Goal: Transaction & Acquisition: Obtain resource

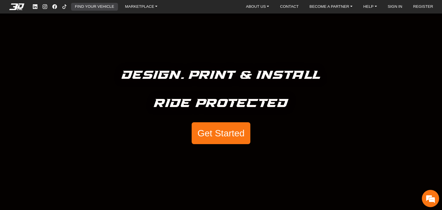
click at [99, 7] on link "FIND YOUR VEHICLE" at bounding box center [95, 7] width 44 height 8
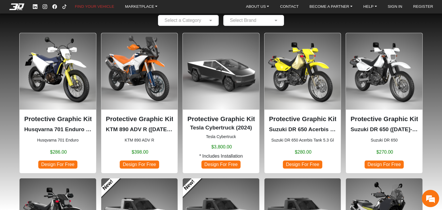
scroll to position [32, 0]
click at [66, 75] on img at bounding box center [58, 71] width 77 height 77
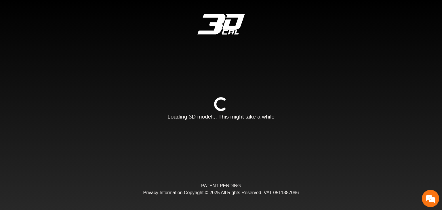
type input "*"
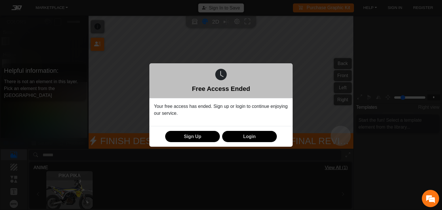
scroll to position [70, 64]
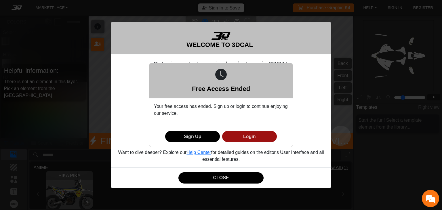
click at [260, 135] on button "Login" at bounding box center [249, 136] width 55 height 11
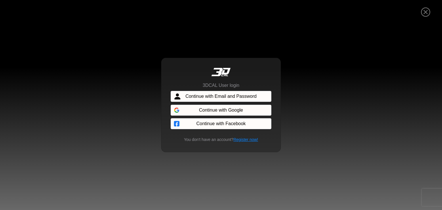
click at [191, 95] on span "Continue with Email and Password" at bounding box center [220, 96] width 71 height 7
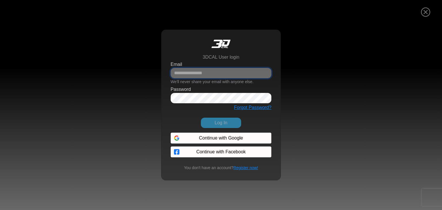
type input "**********"
click at [200, 78] on input "**********" at bounding box center [221, 73] width 101 height 10
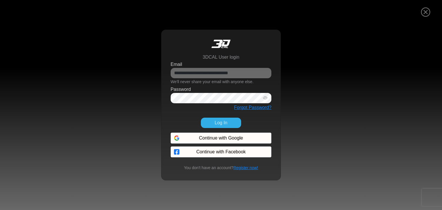
click at [209, 128] on div "Log In" at bounding box center [221, 123] width 108 height 20
click at [214, 123] on button "Log In" at bounding box center [221, 123] width 40 height 10
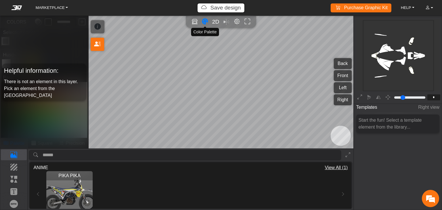
click at [206, 22] on icon "Color tool" at bounding box center [205, 21] width 6 height 7
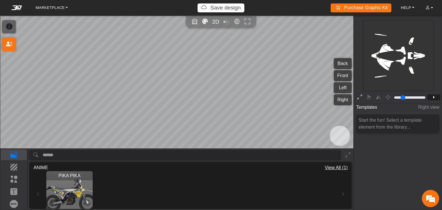
click at [357, 98] on button at bounding box center [359, 97] width 9 height 9
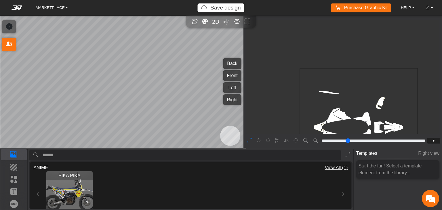
type input "*"
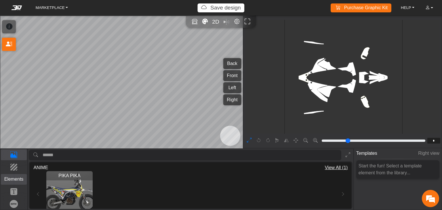
click at [17, 179] on p "Elements" at bounding box center [14, 179] width 26 height 7
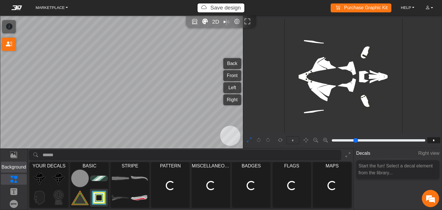
click at [16, 168] on p "Background" at bounding box center [14, 167] width 26 height 7
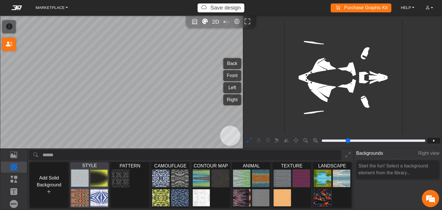
click at [98, 174] on img at bounding box center [98, 179] width 17 height 18
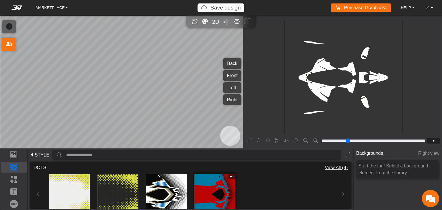
click at [222, 193] on img at bounding box center [215, 194] width 41 height 41
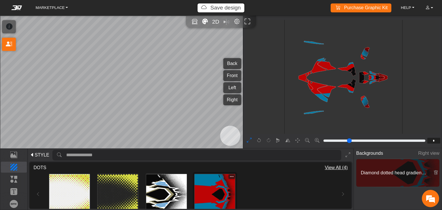
type input "*********"
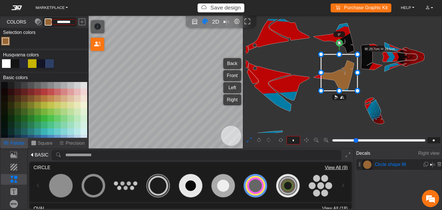
click at [431, 163] on em at bounding box center [432, 164] width 5 height 7
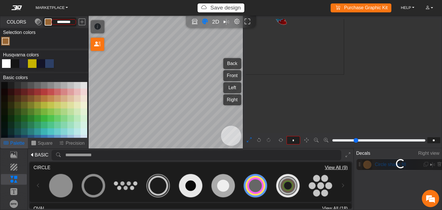
type input "*"
type input "****"
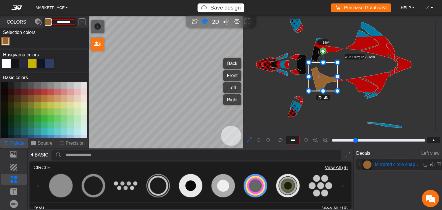
scroll to position [264, 201]
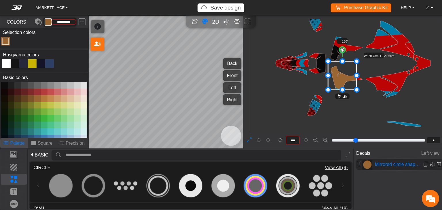
click at [439, 165] on icon at bounding box center [439, 164] width 5 height 5
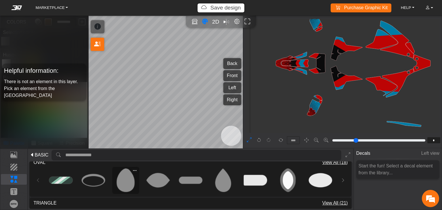
scroll to position [73, 0]
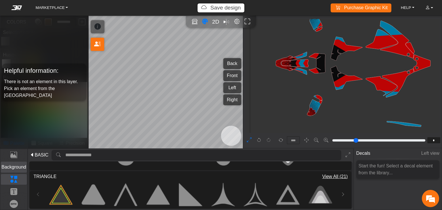
click at [16, 169] on p "Background" at bounding box center [14, 167] width 26 height 7
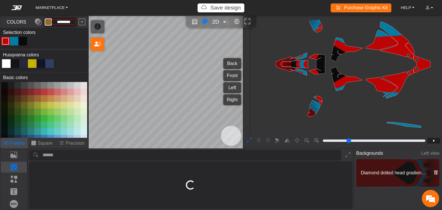
scroll to position [0, 0]
type input "*********"
click at [435, 172] on icon at bounding box center [435, 172] width 5 height 5
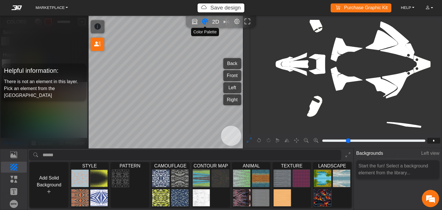
click at [205, 20] on icon "Color tool" at bounding box center [205, 21] width 6 height 7
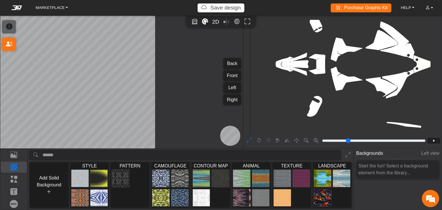
type input "***"
type input "*****"
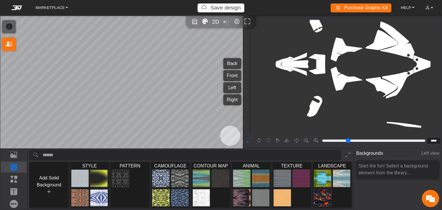
click at [251, 140] on icon at bounding box center [249, 140] width 5 height 7
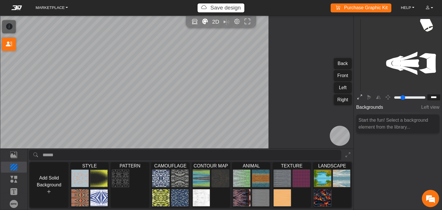
type input "*"
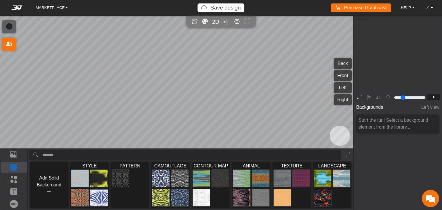
scroll to position [67, 55]
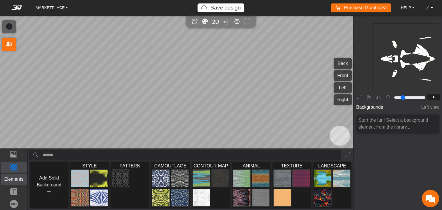
click at [11, 178] on p "Elements" at bounding box center [14, 179] width 26 height 7
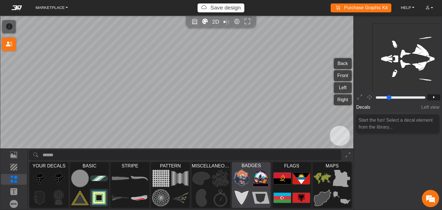
click at [269, 186] on img at bounding box center [260, 179] width 17 height 18
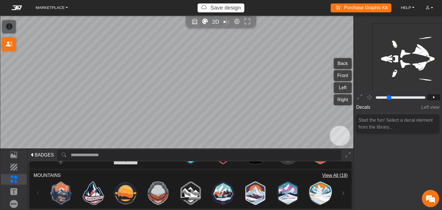
scroll to position [54, 0]
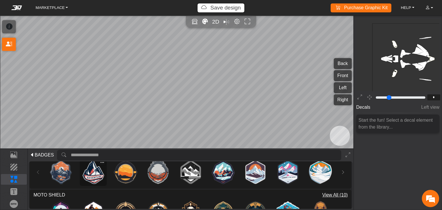
click at [91, 174] on img at bounding box center [93, 172] width 23 height 23
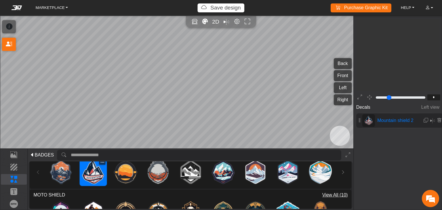
type input "**"
type input "*********"
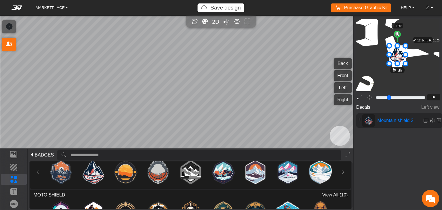
click at [355, 98] on button at bounding box center [359, 97] width 9 height 9
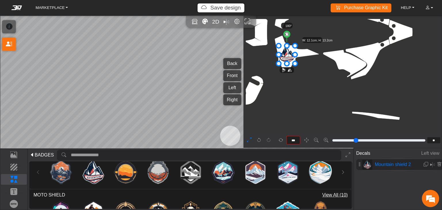
type input "**"
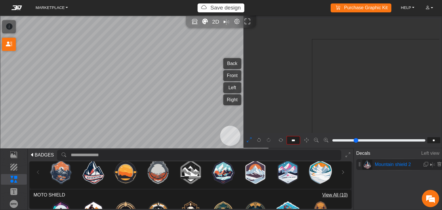
scroll to position [629, 533]
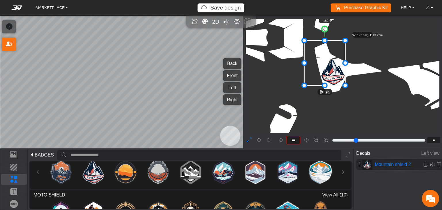
drag, startPoint x: 322, startPoint y: 58, endPoint x: 305, endPoint y: 42, distance: 22.6
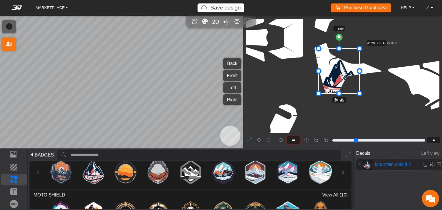
drag, startPoint x: 322, startPoint y: 60, endPoint x: 336, endPoint y: 68, distance: 16.5
click at [336, 68] on icon at bounding box center [339, 71] width 41 height 45
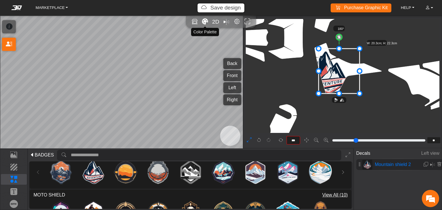
click at [207, 19] on icon "Color tool" at bounding box center [205, 21] width 6 height 7
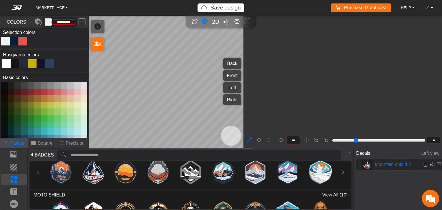
type input "**"
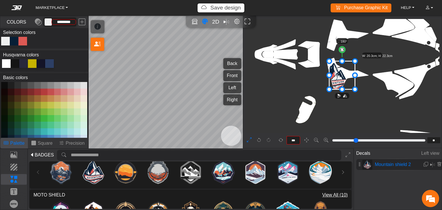
click at [33, 64] on icon at bounding box center [32, 63] width 9 height 9
click at [13, 43] on div "Color Toggle" at bounding box center [14, 41] width 7 height 7
click at [14, 105] on button at bounding box center [17, 105] width 7 height 7
click at [50, 107] on button at bounding box center [50, 105] width 7 height 7
type input "*********"
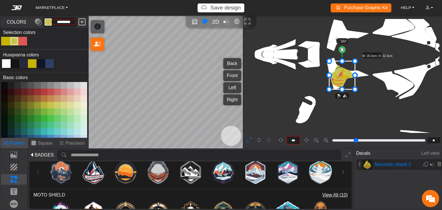
click at [83, 22] on em at bounding box center [82, 22] width 7 height 10
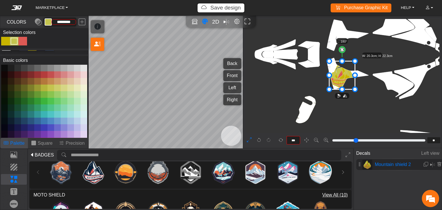
scroll to position [56, 0]
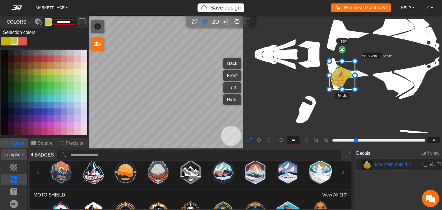
click at [11, 155] on p "Template" at bounding box center [14, 154] width 26 height 7
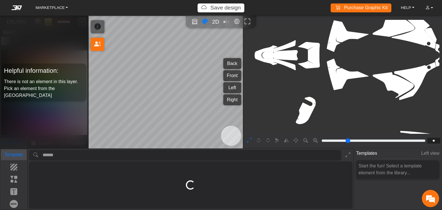
scroll to position [0, 0]
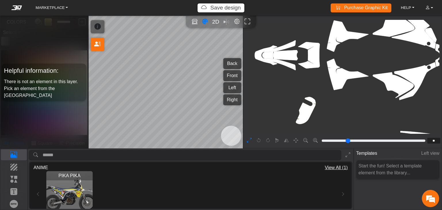
click at [248, 138] on icon at bounding box center [249, 140] width 5 height 7
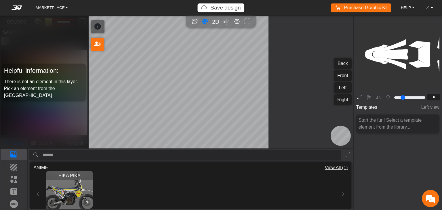
type input "*"
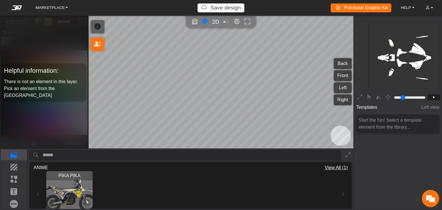
click at [86, 184] on img "View PIKA PIKA" at bounding box center [69, 194] width 46 height 46
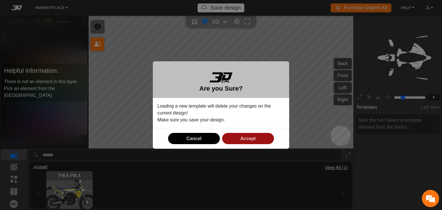
click at [239, 136] on button "Accept" at bounding box center [248, 138] width 52 height 11
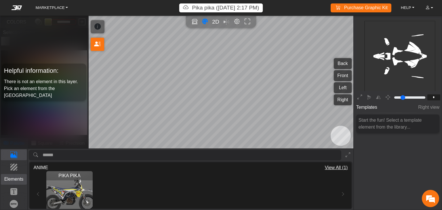
click at [12, 179] on p "Elements" at bounding box center [14, 179] width 26 height 7
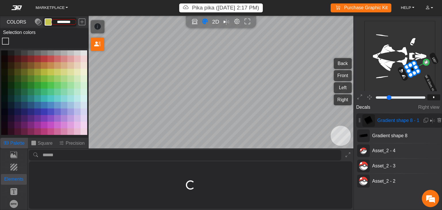
type input "*"
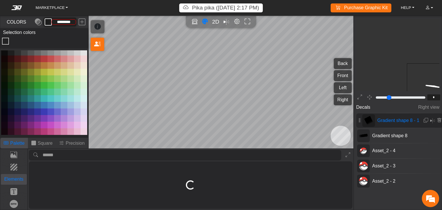
scroll to position [154, 148]
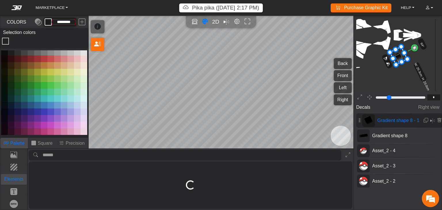
type input "*********"
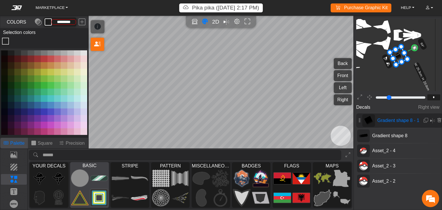
click at [99, 180] on img at bounding box center [98, 179] width 17 height 18
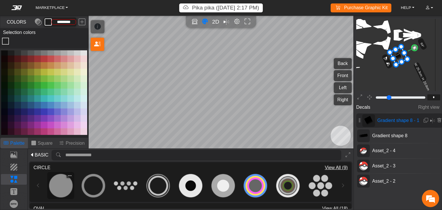
click at [60, 184] on img at bounding box center [60, 185] width 23 height 23
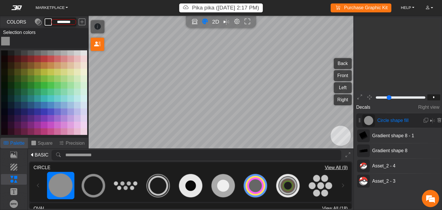
type input "**"
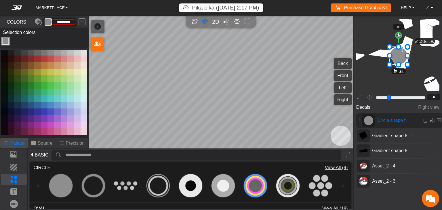
type input "*********"
click at [238, 23] on em "Editor settings" at bounding box center [237, 21] width 6 height 7
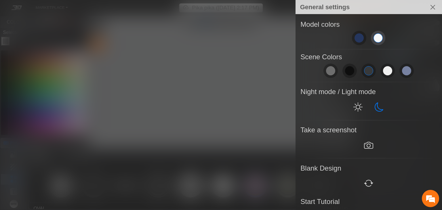
click at [374, 41] on span at bounding box center [378, 37] width 9 height 9
click at [273, 84] on div at bounding box center [221, 105] width 442 height 210
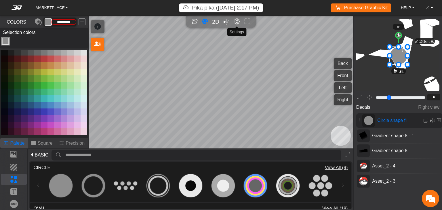
click at [238, 24] on em "Editor settings" at bounding box center [237, 21] width 6 height 7
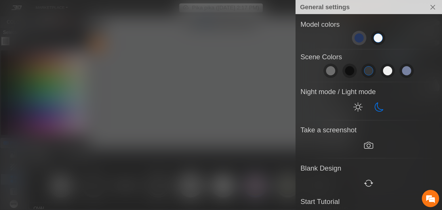
click at [362, 35] on button at bounding box center [359, 38] width 14 height 14
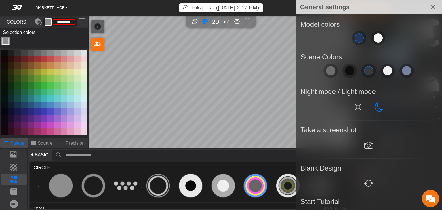
click at [229, 76] on div at bounding box center [221, 105] width 442 height 210
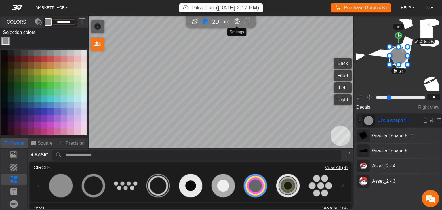
click at [235, 22] on em "Editor settings" at bounding box center [237, 21] width 6 height 7
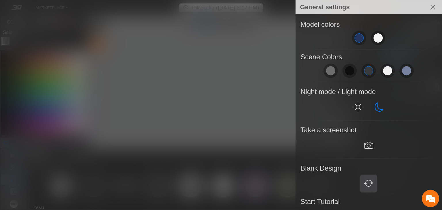
click at [364, 179] on em at bounding box center [368, 183] width 9 height 10
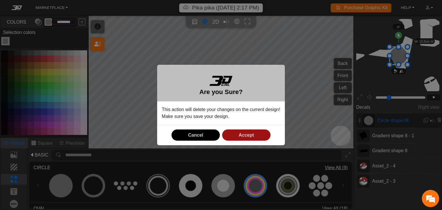
click at [249, 135] on span "Accept" at bounding box center [246, 135] width 15 height 5
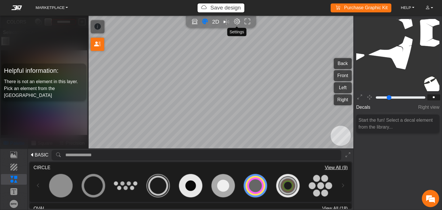
click at [235, 23] on em "Editor settings" at bounding box center [237, 21] width 6 height 7
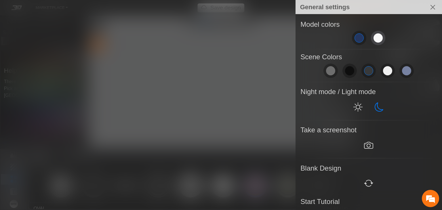
click at [374, 41] on span at bounding box center [378, 37] width 9 height 9
click at [241, 88] on div at bounding box center [221, 105] width 442 height 210
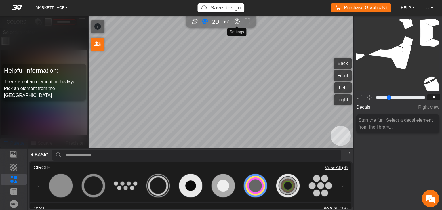
click at [237, 21] on em "Editor settings" at bounding box center [237, 21] width 6 height 7
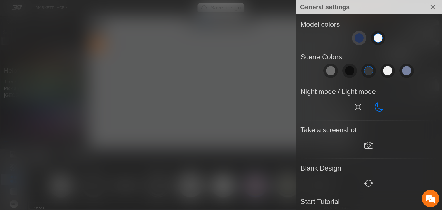
click at [359, 42] on button at bounding box center [359, 38] width 14 height 14
click at [242, 70] on div at bounding box center [221, 105] width 442 height 210
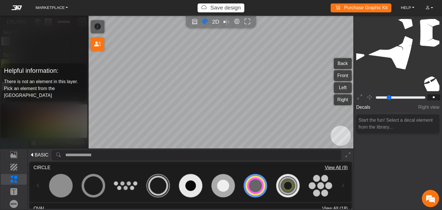
scroll to position [56, 0]
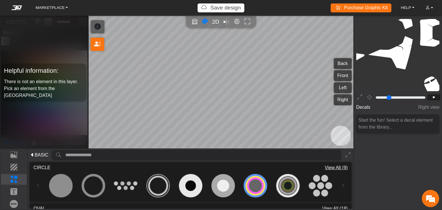
click at [338, 76] on button "Front" at bounding box center [343, 75] width 18 height 11
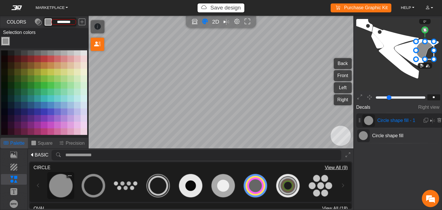
scroll to position [419, 351]
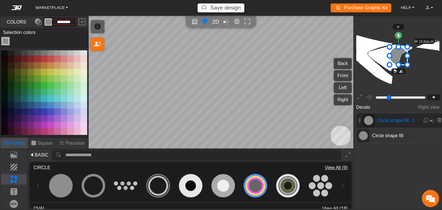
click at [41, 59] on button at bounding box center [44, 59] width 7 height 7
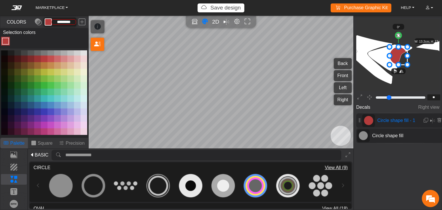
click at [365, 134] on icon at bounding box center [363, 135] width 9 height 9
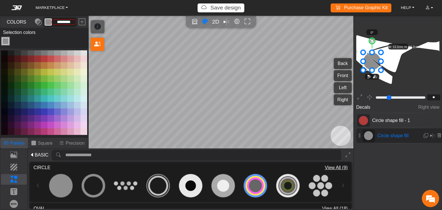
scroll to position [424, 324]
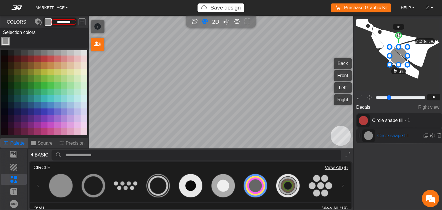
click at [364, 118] on icon at bounding box center [363, 120] width 9 height 9
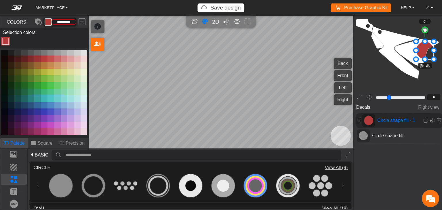
scroll to position [419, 351]
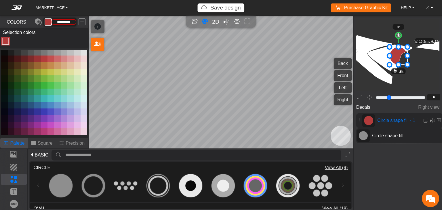
click at [386, 131] on div "Circle shape fill" at bounding box center [399, 135] width 87 height 15
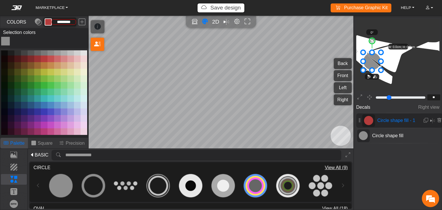
scroll to position [424, 324]
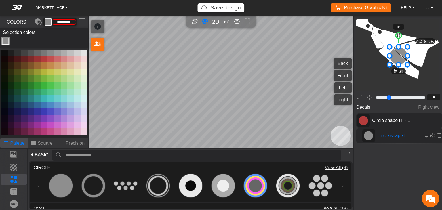
click at [370, 118] on span "Circle shape fill - 1" at bounding box center [395, 120] width 51 height 7
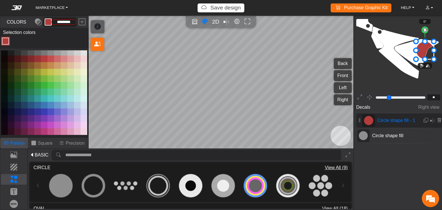
scroll to position [419, 351]
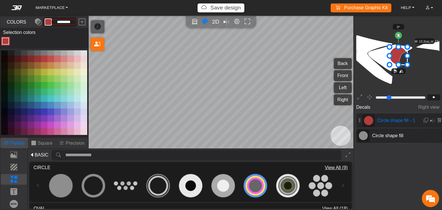
click at [393, 139] on div "Circle shape fill" at bounding box center [399, 135] width 87 height 15
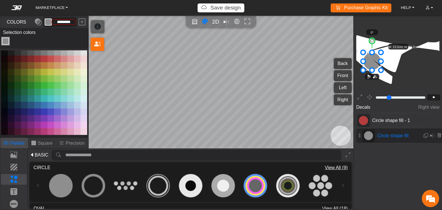
type input "*********"
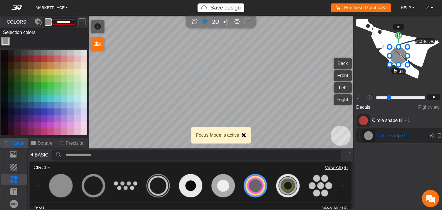
click at [244, 134] on button "Close" at bounding box center [243, 135] width 5 height 5
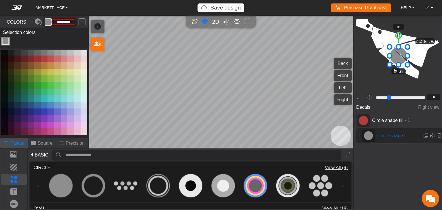
click at [23, 6] on em at bounding box center [16, 7] width 23 height 5
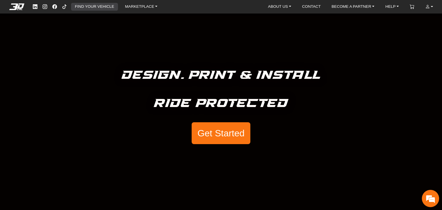
click at [103, 4] on link "FIND YOUR VEHICLE" at bounding box center [95, 7] width 44 height 8
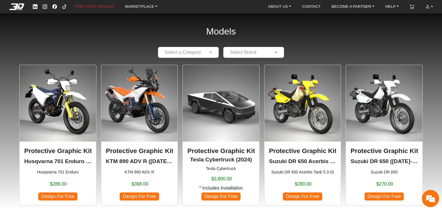
click at [74, 93] on img at bounding box center [58, 103] width 77 height 77
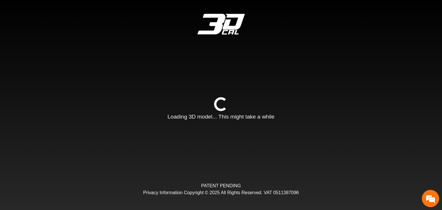
type input "*"
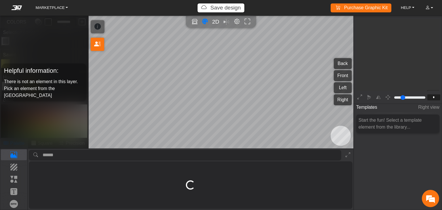
scroll to position [70, 64]
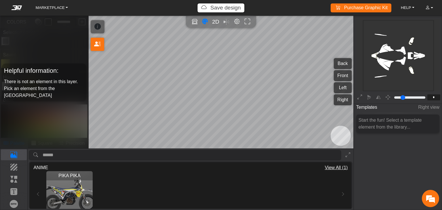
click at [14, 7] on em at bounding box center [16, 7] width 23 height 5
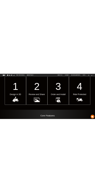
scroll to position [242, 0]
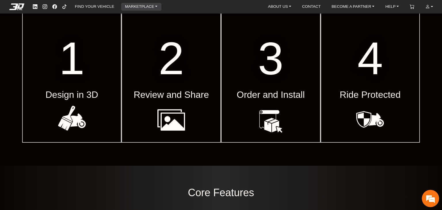
click at [151, 9] on link "MARKETPLACE" at bounding box center [141, 7] width 37 height 8
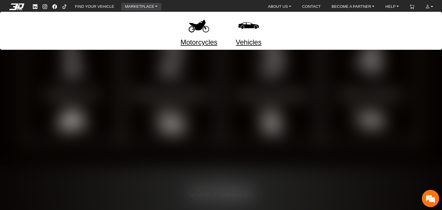
click at [193, 30] on img at bounding box center [199, 26] width 24 height 24
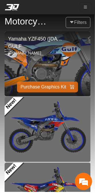
click at [79, 22] on button "Filters" at bounding box center [78, 22] width 25 height 11
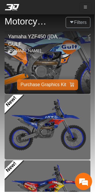
scroll to position [1, 0]
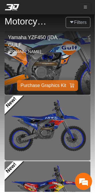
click at [75, 23] on button "Filters" at bounding box center [78, 22] width 25 height 11
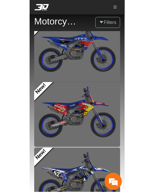
scroll to position [82, 0]
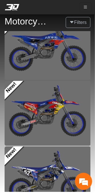
click at [89, 183] on em at bounding box center [84, 182] width 16 height 16
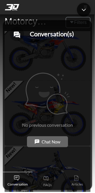
click at [84, 12] on div "Minimize live chat window" at bounding box center [84, 10] width 14 height 14
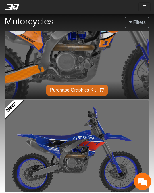
scroll to position [0, 0]
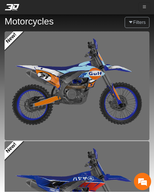
click at [15, 5] on em at bounding box center [12, 7] width 23 height 6
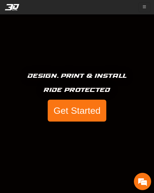
scroll to position [37, 0]
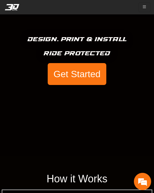
click at [78, 71] on button "Get Started" at bounding box center [77, 74] width 59 height 22
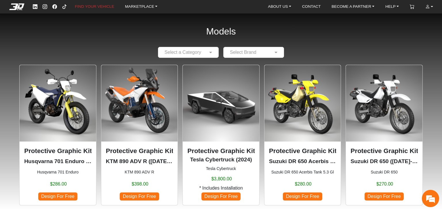
scroll to position [33, 0]
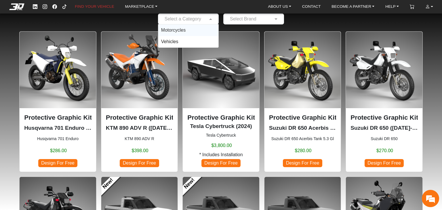
click at [183, 20] on div at bounding box center [188, 18] width 60 height 7
click at [179, 31] on span "Motorcycles" at bounding box center [173, 30] width 24 height 5
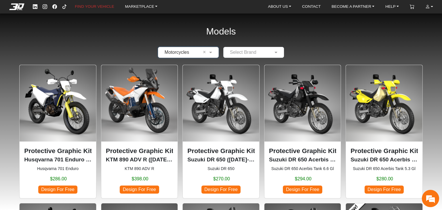
scroll to position [59, 0]
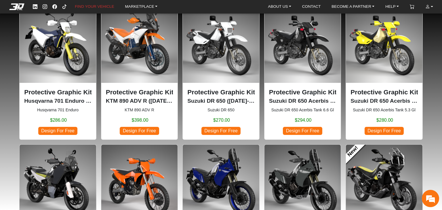
click at [125, 51] on img at bounding box center [139, 44] width 77 height 77
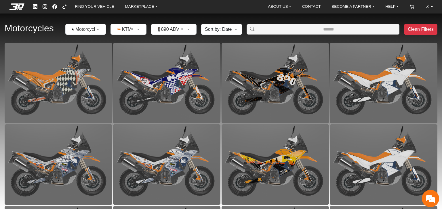
click at [17, 7] on em at bounding box center [16, 6] width 23 height 6
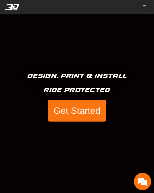
click at [90, 106] on button "Get Started" at bounding box center [77, 111] width 59 height 22
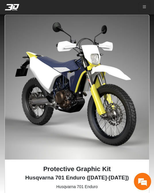
scroll to position [55, 0]
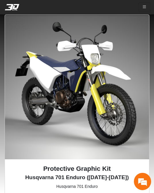
click at [54, 81] on img at bounding box center [77, 87] width 144 height 144
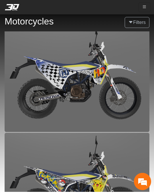
scroll to position [118, 0]
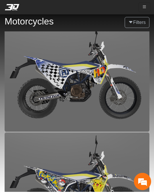
click at [68, 96] on img at bounding box center [77, 77] width 145 height 109
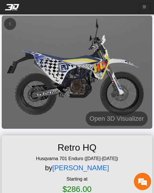
click at [108, 116] on h5 "Open 3D Visualizer" at bounding box center [117, 118] width 54 height 10
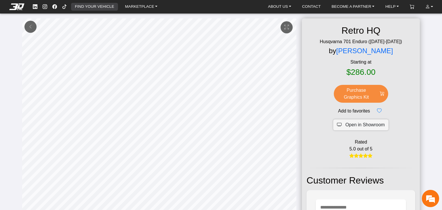
click at [93, 10] on link "FIND YOUR VEHICLE" at bounding box center [95, 7] width 44 height 8
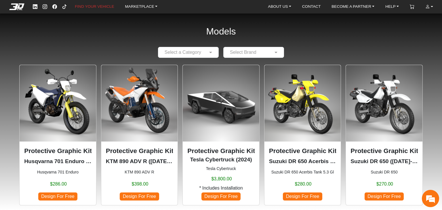
click at [66, 101] on img at bounding box center [58, 103] width 77 height 77
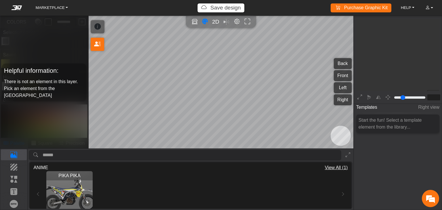
type input "*"
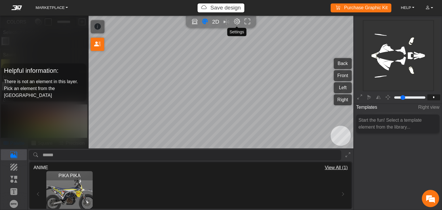
click at [238, 23] on em "Editor settings" at bounding box center [237, 21] width 6 height 7
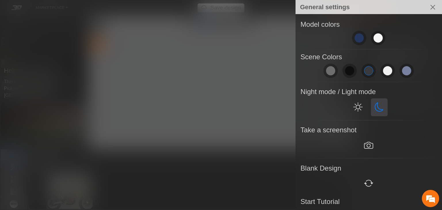
click at [375, 109] on em at bounding box center [379, 107] width 9 height 10
click at [354, 106] on em at bounding box center [357, 107] width 9 height 10
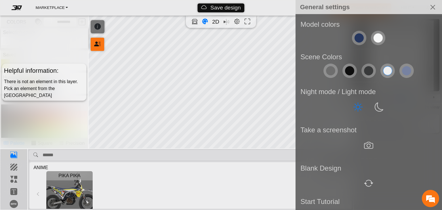
click at [247, 100] on div at bounding box center [221, 105] width 442 height 210
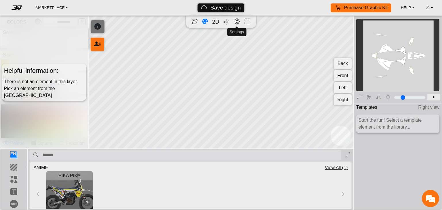
click at [237, 22] on em "Editor settings" at bounding box center [237, 21] width 6 height 7
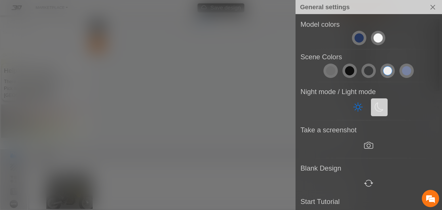
click at [376, 106] on em at bounding box center [379, 107] width 9 height 10
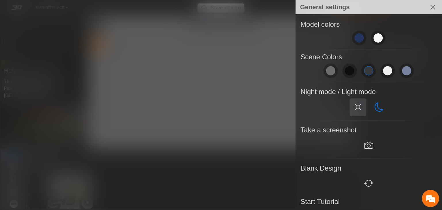
click at [353, 105] on em at bounding box center [357, 107] width 9 height 10
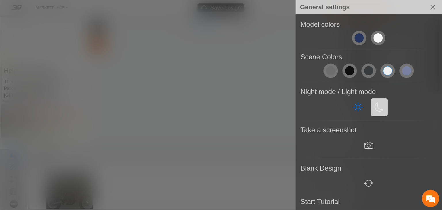
click at [375, 104] on em at bounding box center [379, 107] width 9 height 10
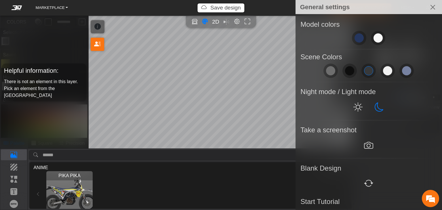
click at [257, 99] on div at bounding box center [221, 105] width 442 height 210
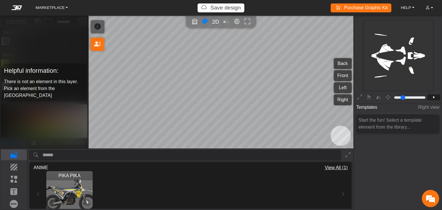
click at [365, 146] on div "Templates Right view Start the fun! Select a template element from the library.…" at bounding box center [398, 145] width 88 height 86
click at [360, 96] on icon at bounding box center [359, 97] width 5 height 7
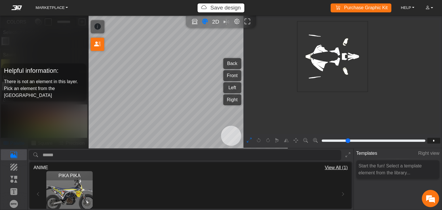
scroll to position [120, 80]
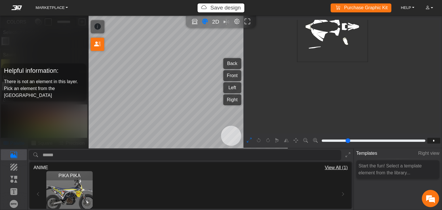
type input "*"
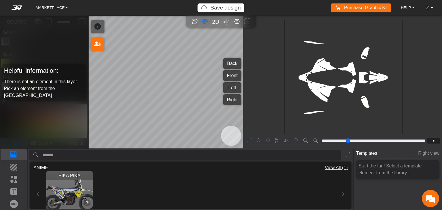
click at [249, 139] on icon at bounding box center [249, 140] width 5 height 7
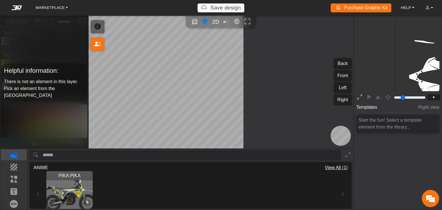
type input "*"
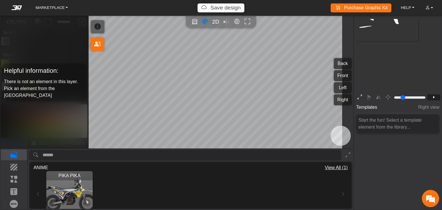
scroll to position [64, 47]
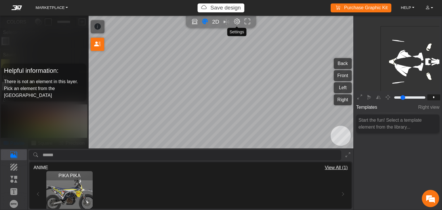
click at [236, 22] on em "Editor settings" at bounding box center [237, 21] width 6 height 7
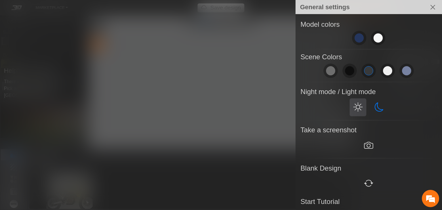
click at [350, 106] on button at bounding box center [358, 107] width 17 height 18
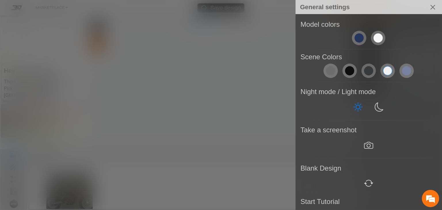
click at [248, 92] on div at bounding box center [221, 105] width 442 height 210
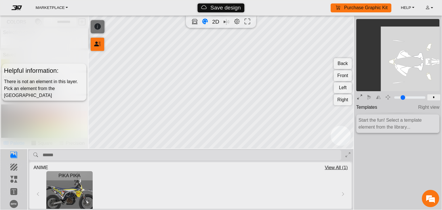
click at [357, 98] on icon at bounding box center [359, 97] width 5 height 7
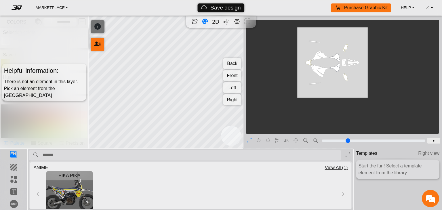
type input "*"
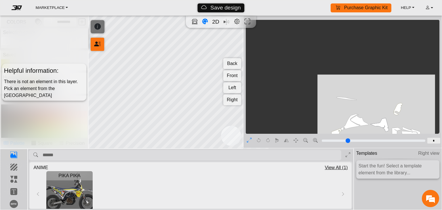
scroll to position [124, 93]
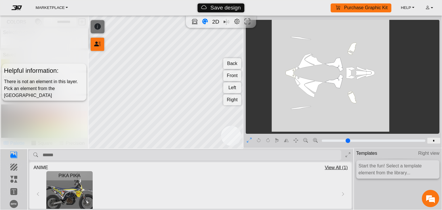
click at [251, 138] on icon at bounding box center [249, 140] width 5 height 7
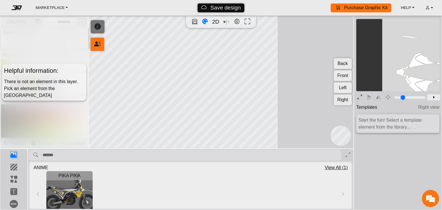
type input "*"
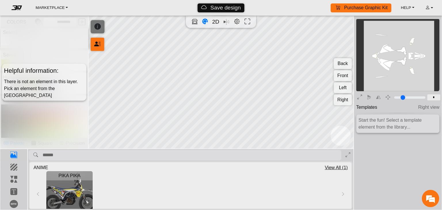
click at [20, 8] on em at bounding box center [16, 7] width 23 height 5
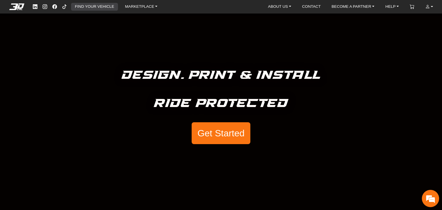
click at [93, 9] on link "FIND YOUR VEHICLE" at bounding box center [95, 7] width 44 height 8
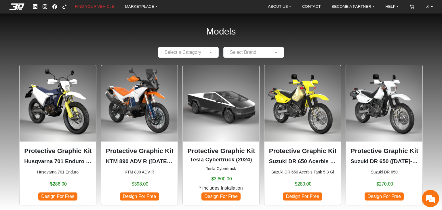
click at [74, 105] on img at bounding box center [58, 103] width 77 height 77
click at [147, 7] on link "MARKETPLACE" at bounding box center [141, 7] width 37 height 8
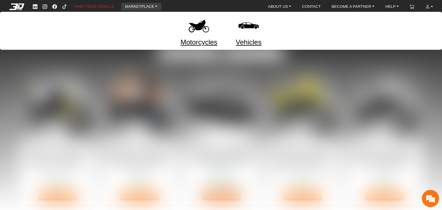
click at [188, 31] on img at bounding box center [199, 26] width 24 height 24
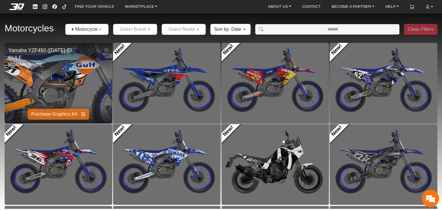
click at [83, 81] on img at bounding box center [58, 83] width 215 height 161
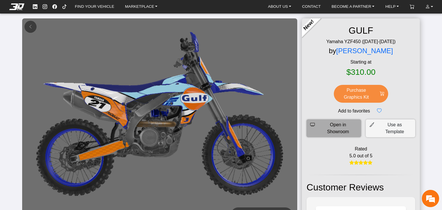
click at [332, 124] on span "Open in Showroom" at bounding box center [338, 128] width 39 height 14
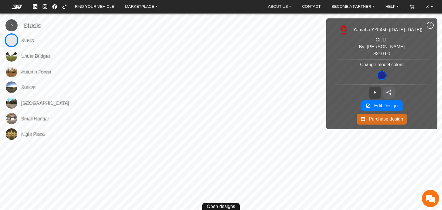
click at [391, 91] on icon at bounding box center [389, 92] width 5 height 5
type input "**********"
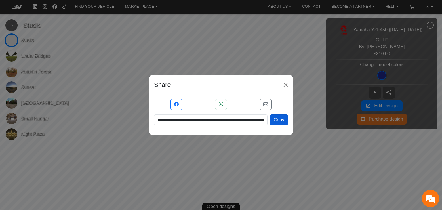
click at [274, 121] on button "Copy" at bounding box center [279, 120] width 18 height 11
click at [287, 85] on button "button" at bounding box center [285, 84] width 9 height 9
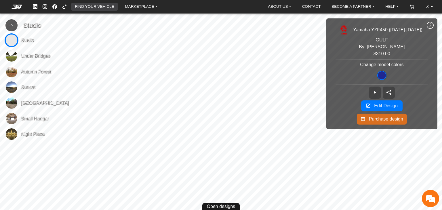
click at [100, 7] on link "FIND YOUR VEHICLE" at bounding box center [95, 7] width 44 height 8
